Goal: Task Accomplishment & Management: Manage account settings

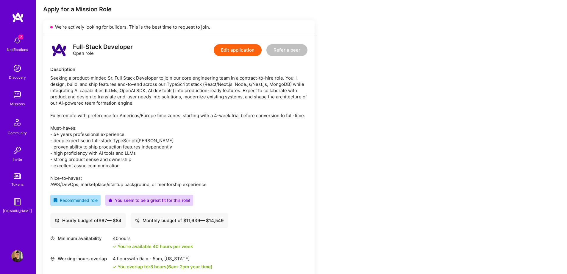
scroll to position [119, 0]
click at [17, 42] on img at bounding box center [17, 41] width 12 height 12
click at [18, 42] on div "2 Notifications Discovery Missions Community Invite Tokens A.Guide" at bounding box center [18, 123] width 36 height 180
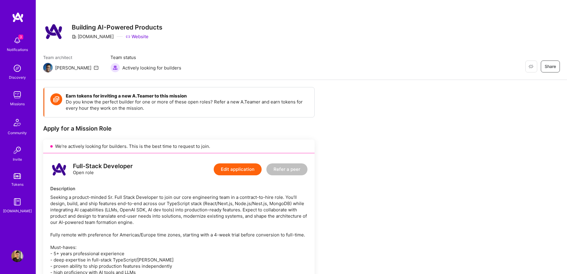
click at [19, 45] on img at bounding box center [17, 41] width 12 height 12
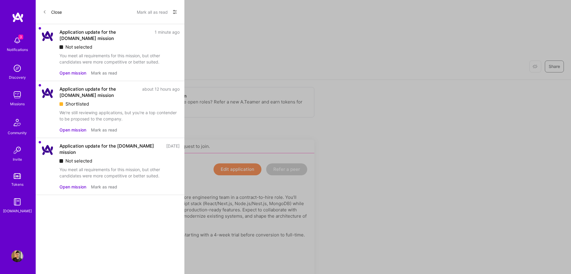
scroll to position [119, 0]
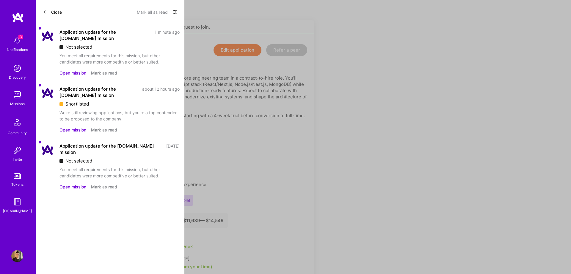
click at [79, 70] on button "Open mission" at bounding box center [73, 73] width 27 height 6
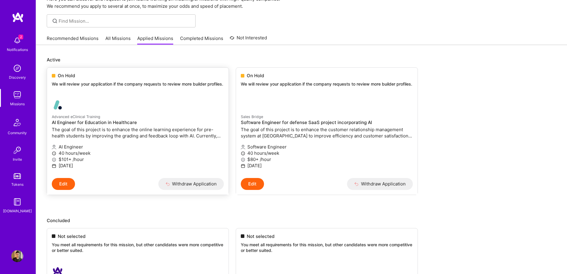
scroll to position [30, 0]
click at [19, 39] on span "2" at bounding box center [20, 37] width 5 height 5
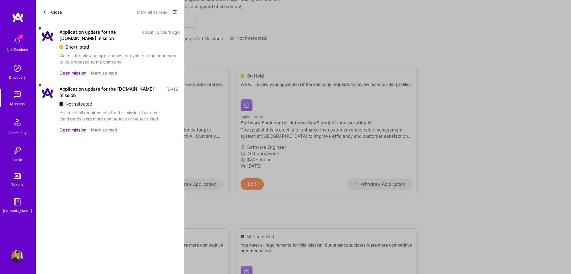
click at [96, 127] on button "Mark as read" at bounding box center [104, 130] width 26 height 6
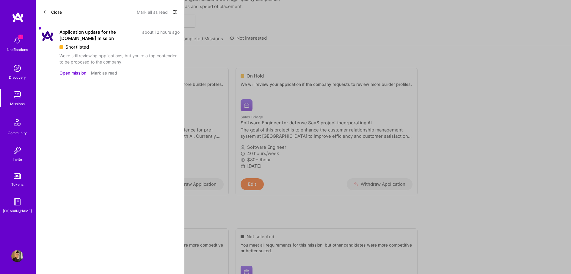
click at [177, 12] on icon at bounding box center [175, 12] width 5 height 5
click at [130, 110] on div at bounding box center [285, 137] width 571 height 274
click at [94, 73] on button "Mark as read" at bounding box center [104, 73] width 26 height 6
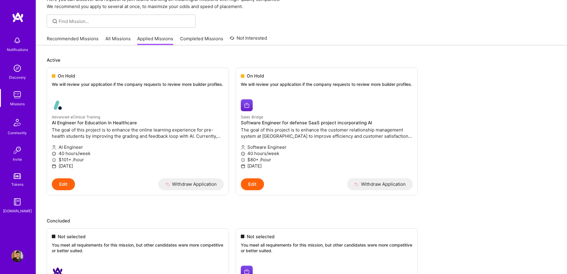
click at [21, 49] on div "Notifications" at bounding box center [17, 49] width 21 height 6
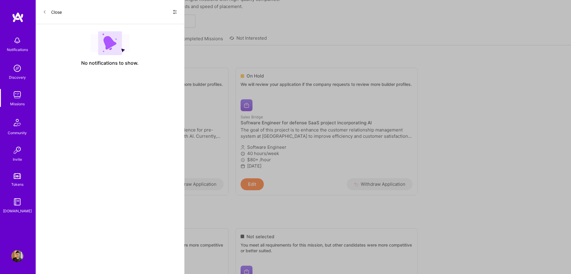
click at [178, 12] on div "Close Show all notifications Show unread notifications only" at bounding box center [110, 12] width 149 height 24
click at [176, 12] on icon at bounding box center [175, 12] width 5 height 5
click at [161, 23] on div "Show all notifications" at bounding box center [139, 24] width 77 height 12
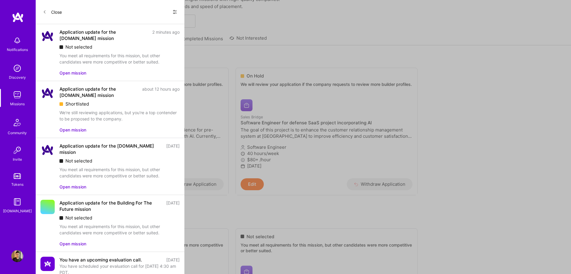
click at [80, 73] on button "Open mission" at bounding box center [73, 73] width 27 height 6
